Goal: Find specific page/section: Find specific page/section

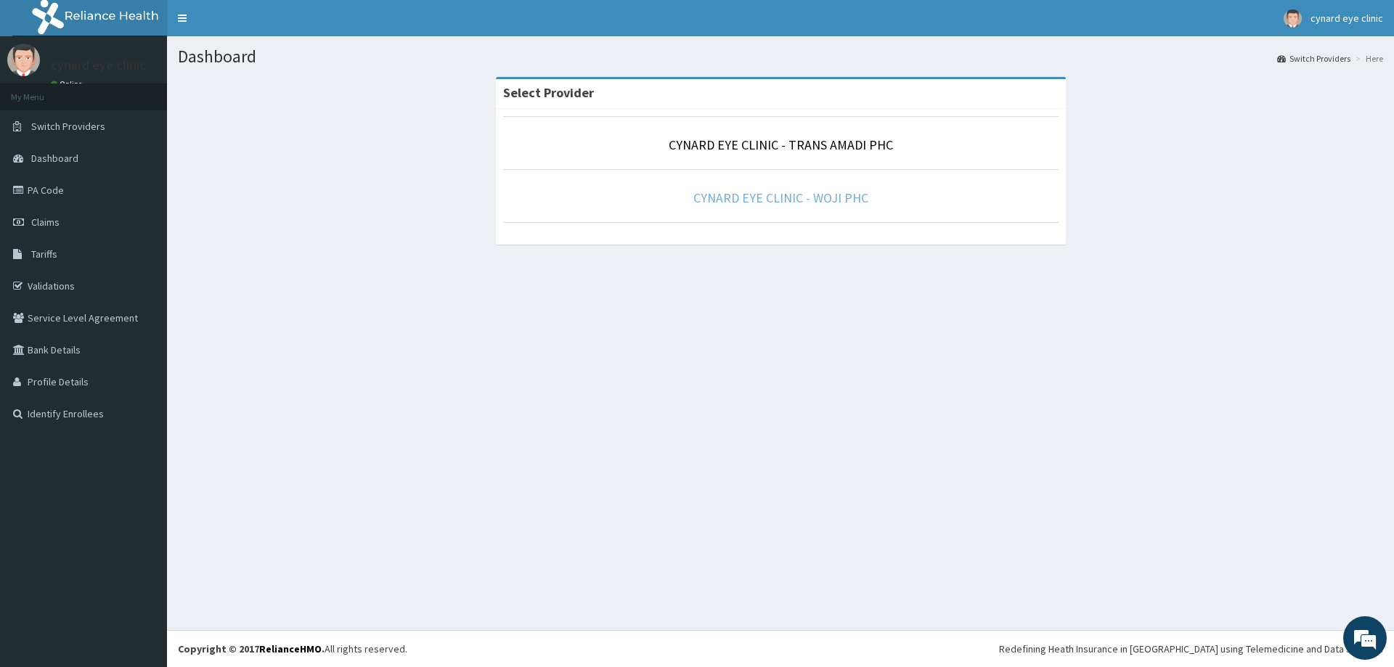
click at [773, 198] on link "CYNARD EYE CLINIC - WOJI PHC" at bounding box center [780, 198] width 175 height 17
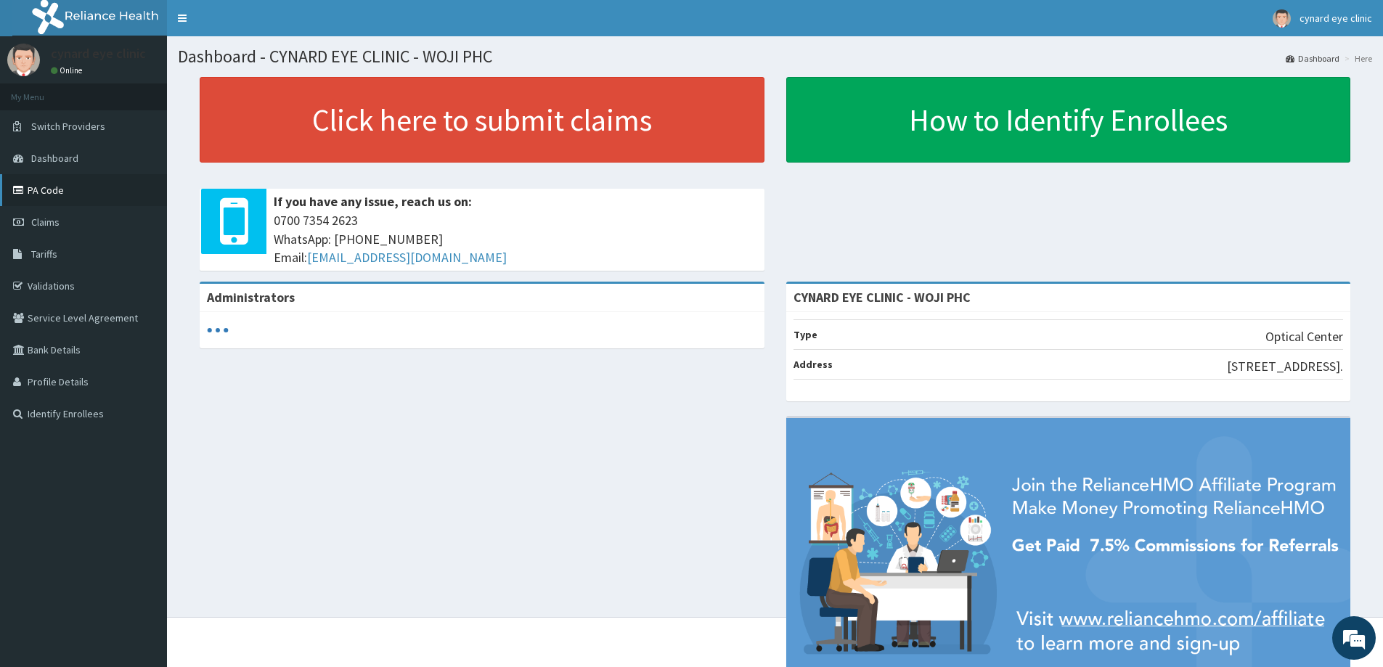
click at [48, 188] on link "PA Code" at bounding box center [83, 190] width 167 height 32
